Goal: Task Accomplishment & Management: Use online tool/utility

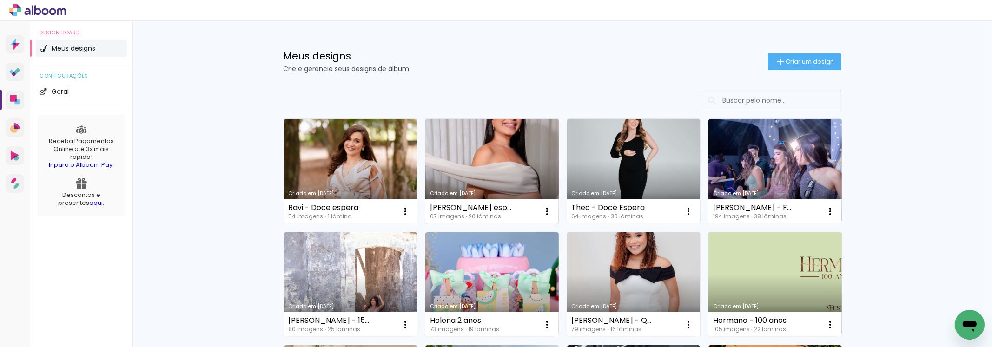
click at [485, 186] on link "Criado em [DATE]" at bounding box center [491, 171] width 133 height 105
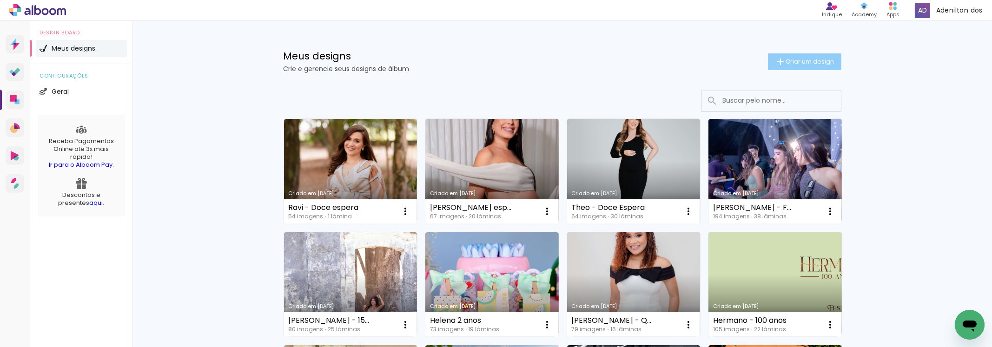
click at [807, 62] on span "Criar um design" at bounding box center [810, 62] width 48 height 6
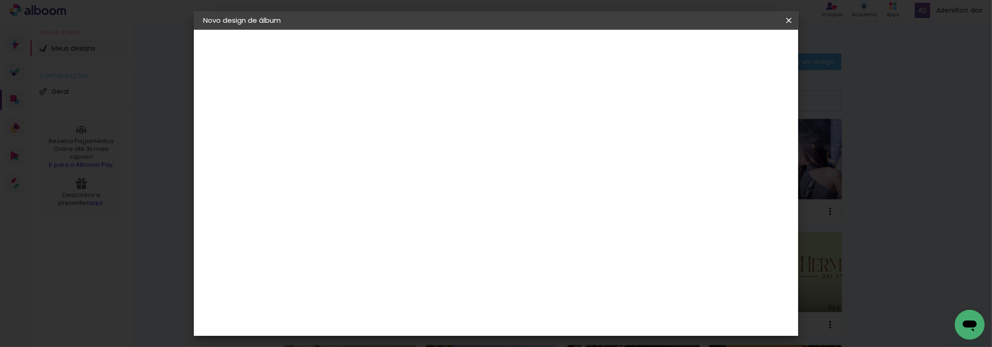
click at [355, 123] on input at bounding box center [355, 125] width 0 height 14
type input "Eloah - Primeiro aninho"
type paper-input "Eloah - Primeiro aninho"
click at [0, 0] on slot "Avançar" at bounding box center [0, 0] width 0 height 0
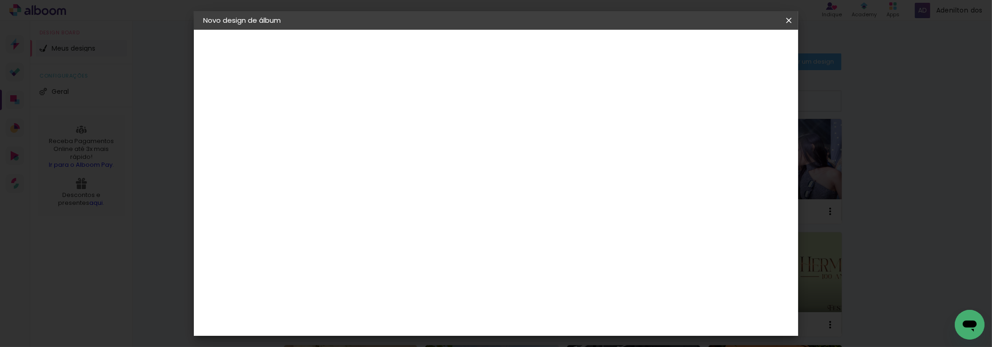
click at [392, 174] on input at bounding box center [379, 177] width 94 height 12
type input "ev"
type paper-input "ev"
click at [416, 215] on paper-item "Evidence" at bounding box center [372, 210] width 87 height 20
click at [0, 0] on slot "Avançar" at bounding box center [0, 0] width 0 height 0
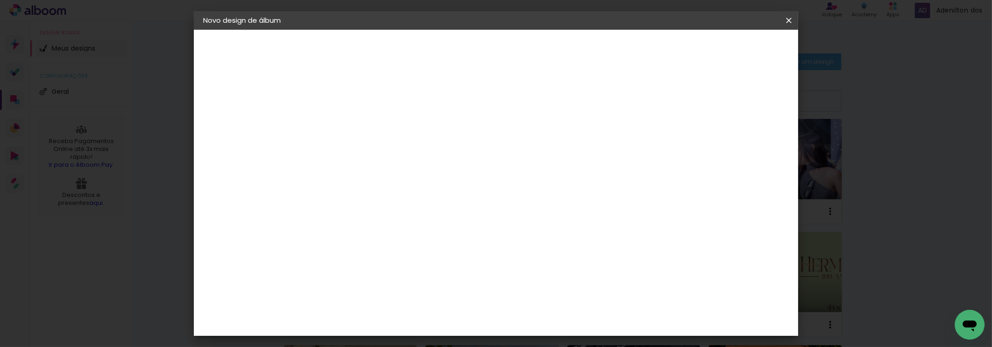
click at [392, 155] on input "text" at bounding box center [373, 162] width 36 height 14
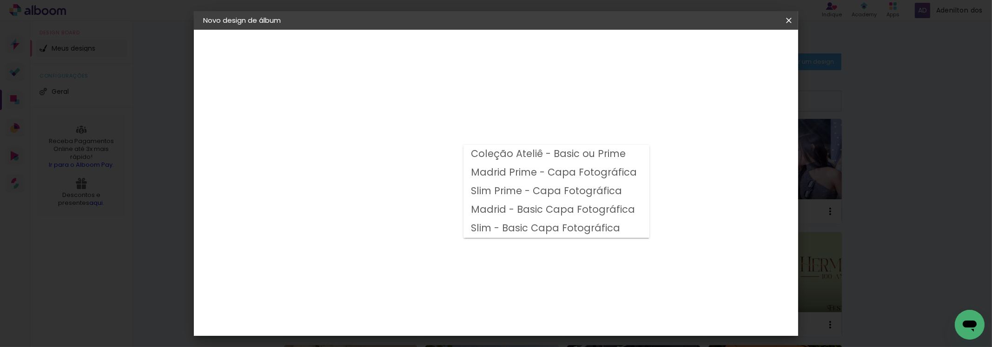
click at [0, 0] on slot "Madrid - Basic Capa Fotográfica" at bounding box center [0, 0] width 0 height 0
type input "Madrid - Basic Capa Fotográfica"
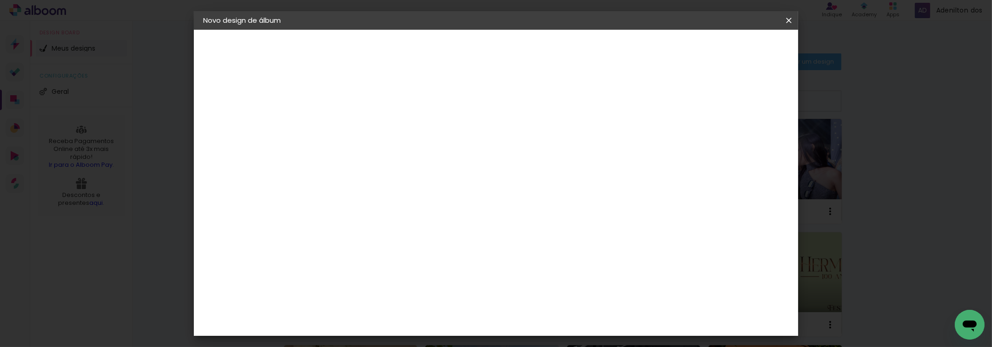
click at [507, 51] on div "Voltar Avançar" at bounding box center [460, 49] width 93 height 16
click at [521, 89] on div "Opções disponíveis Coleção Ateliê - Basic ou Prime Madrid Prime - Capa Fotográf…" at bounding box center [418, 69] width 206 height 79
click at [452, 172] on span "20 × 25 cm" at bounding box center [435, 184] width 34 height 25
click at [0, 0] on slot "Avançar" at bounding box center [0, 0] width 0 height 0
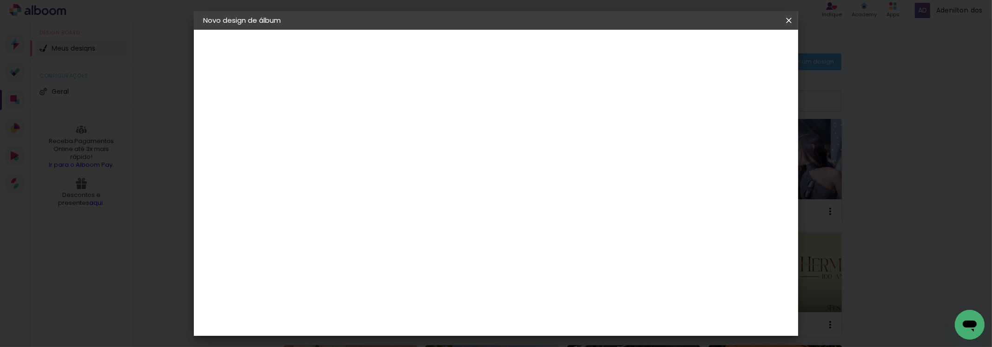
click at [716, 102] on div "Mostrar sangria" at bounding box center [709, 101] width 62 height 12
type paper-checkbox "on"
click at [731, 53] on span "Iniciar design" at bounding box center [710, 49] width 42 height 7
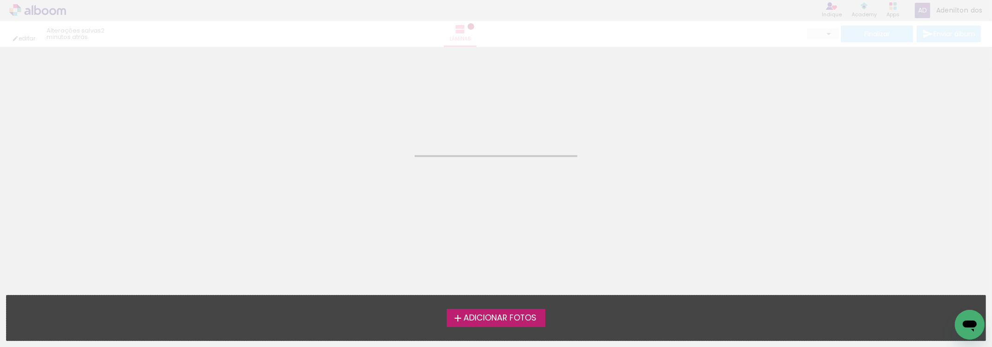
click at [460, 326] on div "Adicionar Fotos Solte suas fotos aqui..." at bounding box center [496, 318] width 979 height 45
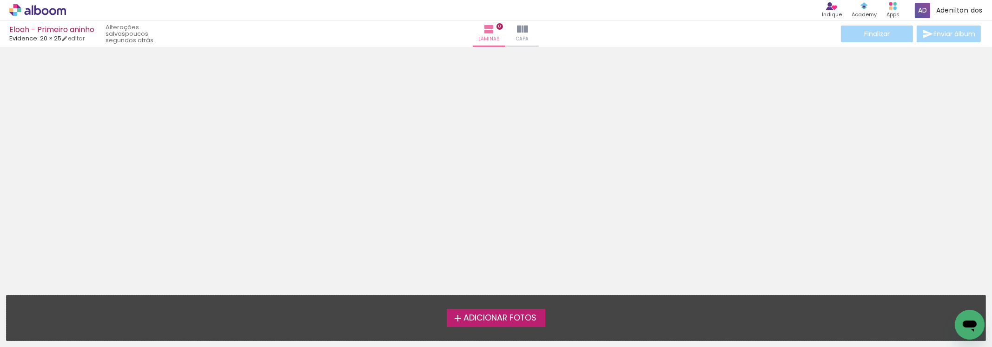
click at [465, 324] on label "Adicionar Fotos" at bounding box center [496, 318] width 99 height 18
click at [0, 0] on input "file" at bounding box center [0, 0] width 0 height 0
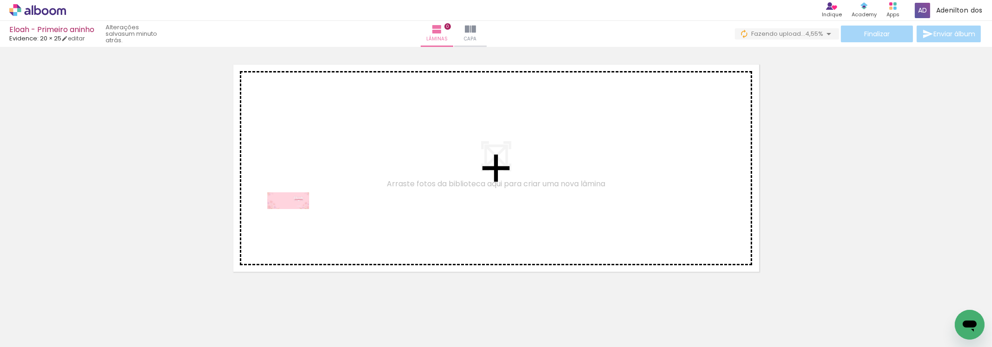
drag, startPoint x: 106, startPoint y: 321, endPoint x: 295, endPoint y: 220, distance: 214.7
click at [295, 220] on quentale-workspace at bounding box center [496, 173] width 992 height 347
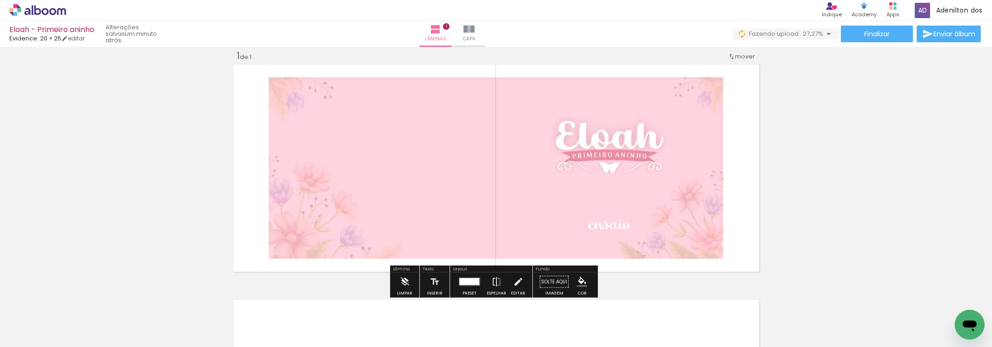
scroll to position [58, 0]
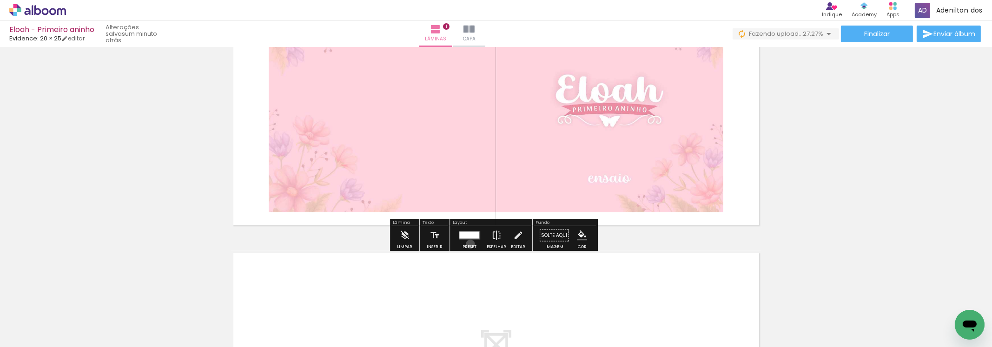
click at [468, 244] on div at bounding box center [469, 235] width 25 height 19
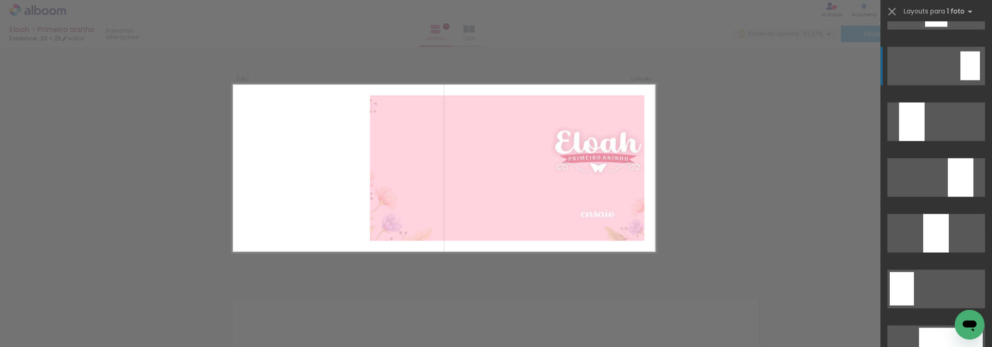
scroll to position [2511, 0]
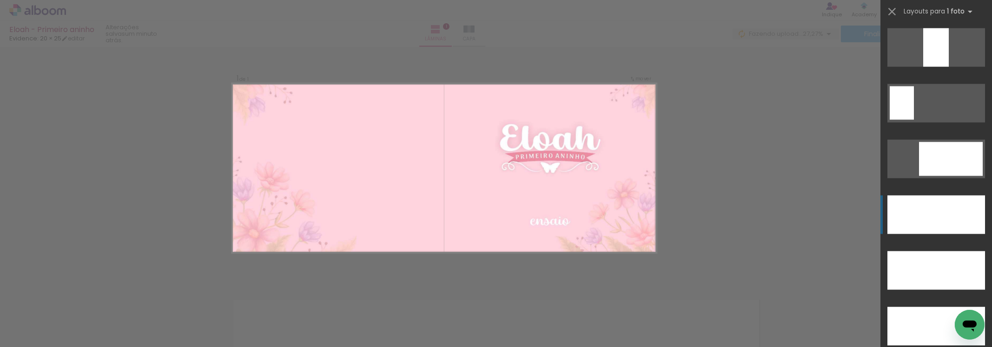
click at [953, 226] on div at bounding box center [937, 215] width 98 height 39
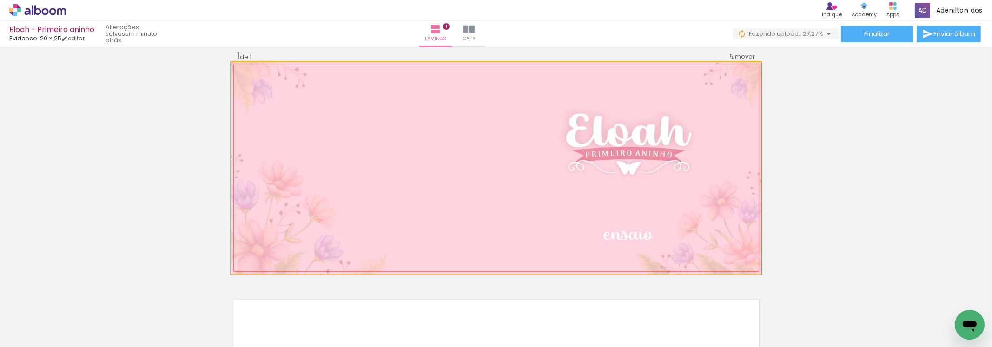
drag, startPoint x: 697, startPoint y: 195, endPoint x: 711, endPoint y: 240, distance: 46.6
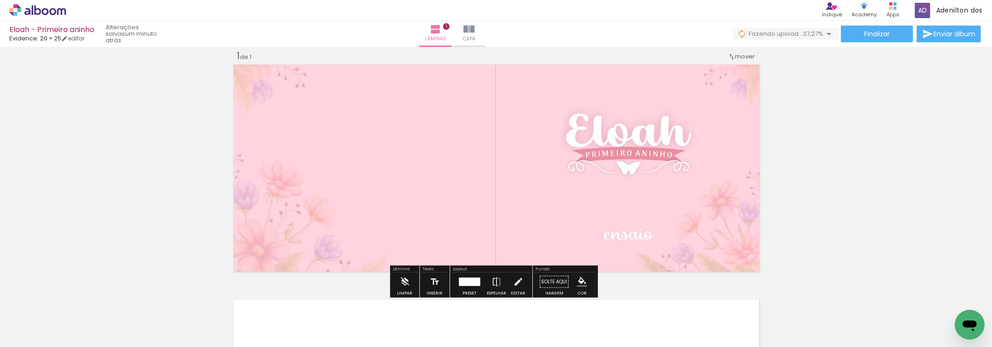
click at [850, 124] on div "Inserir lâmina 1 de 1" at bounding box center [496, 274] width 992 height 471
